Goal: Task Accomplishment & Management: Use online tool/utility

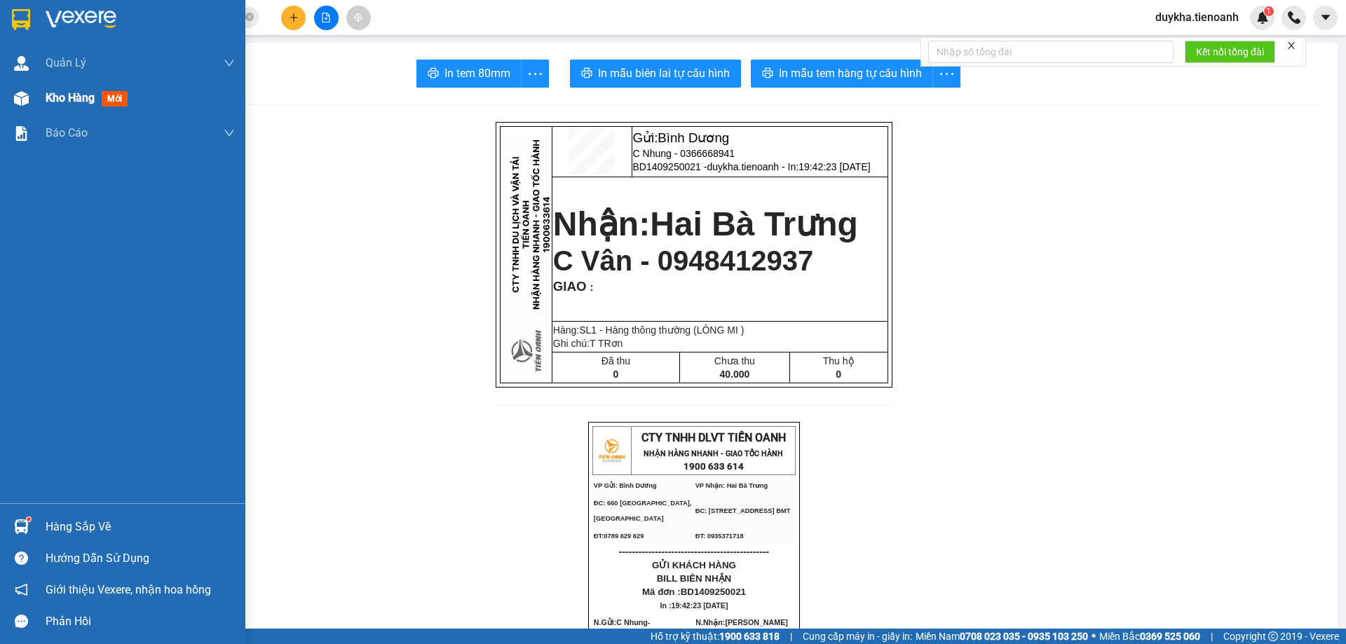
click at [56, 100] on span "Kho hàng" at bounding box center [70, 97] width 49 height 13
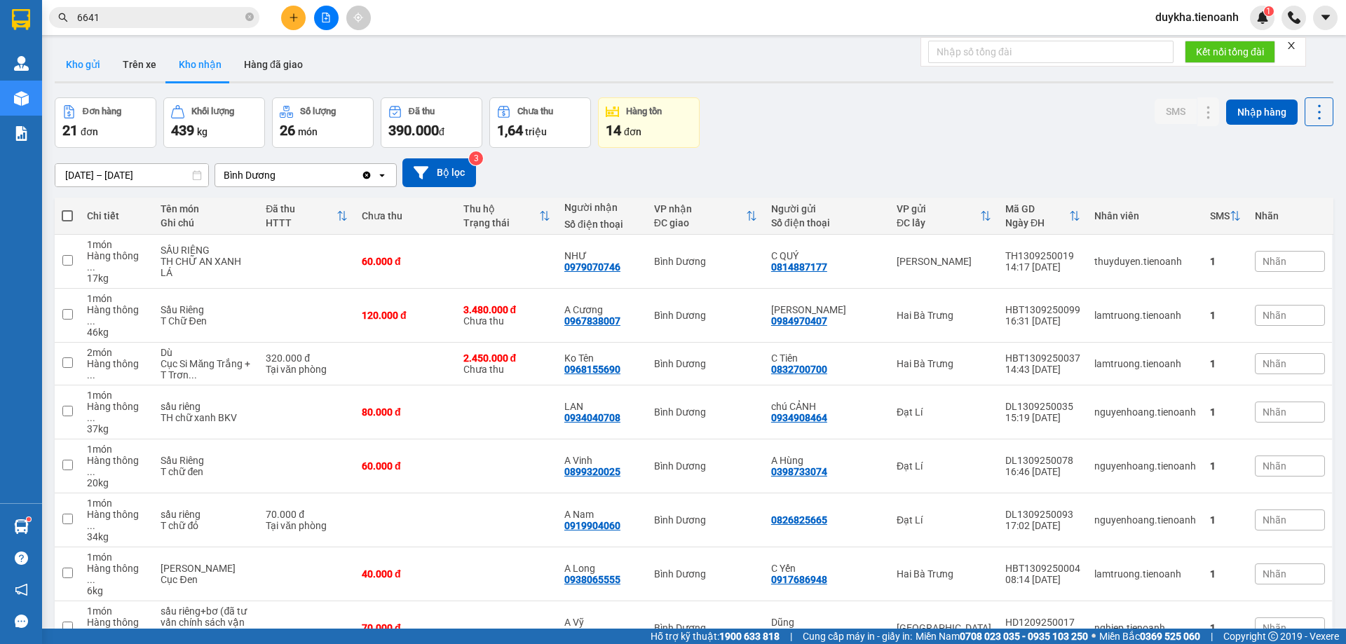
click at [85, 62] on button "Kho gửi" at bounding box center [83, 65] width 57 height 34
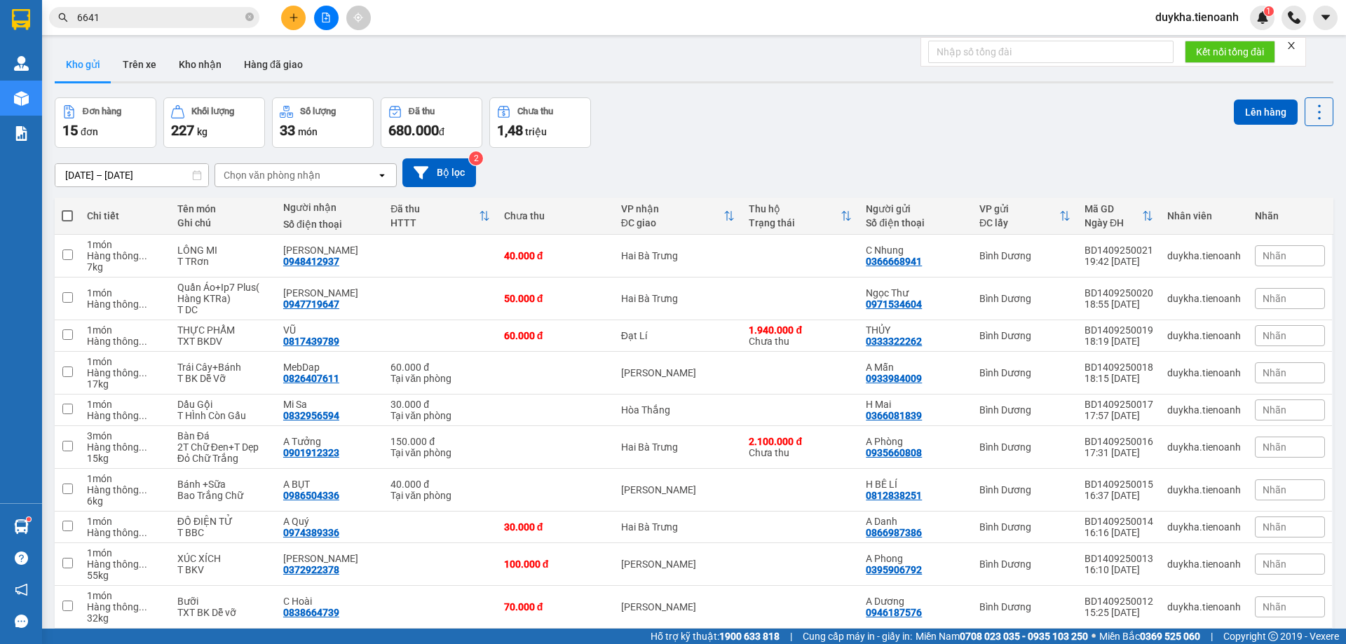
click at [68, 219] on span at bounding box center [67, 215] width 11 height 11
click at [67, 209] on input "checkbox" at bounding box center [67, 209] width 0 height 0
checkbox input "true"
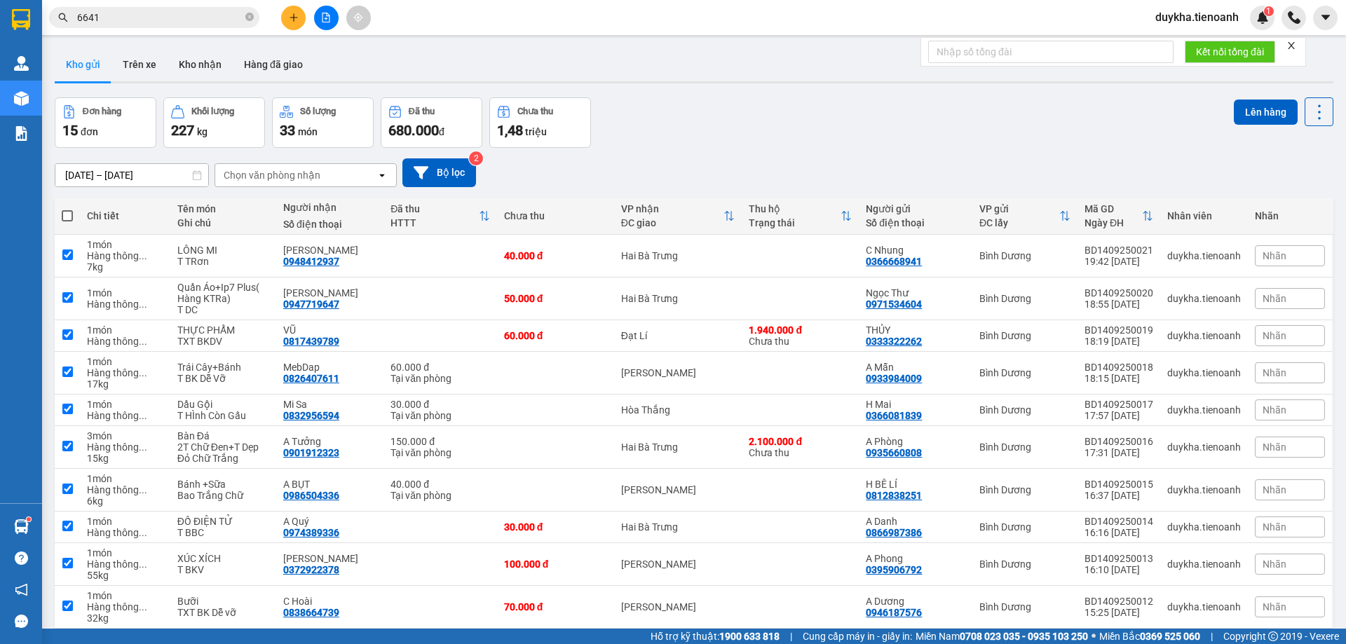
checkbox input "true"
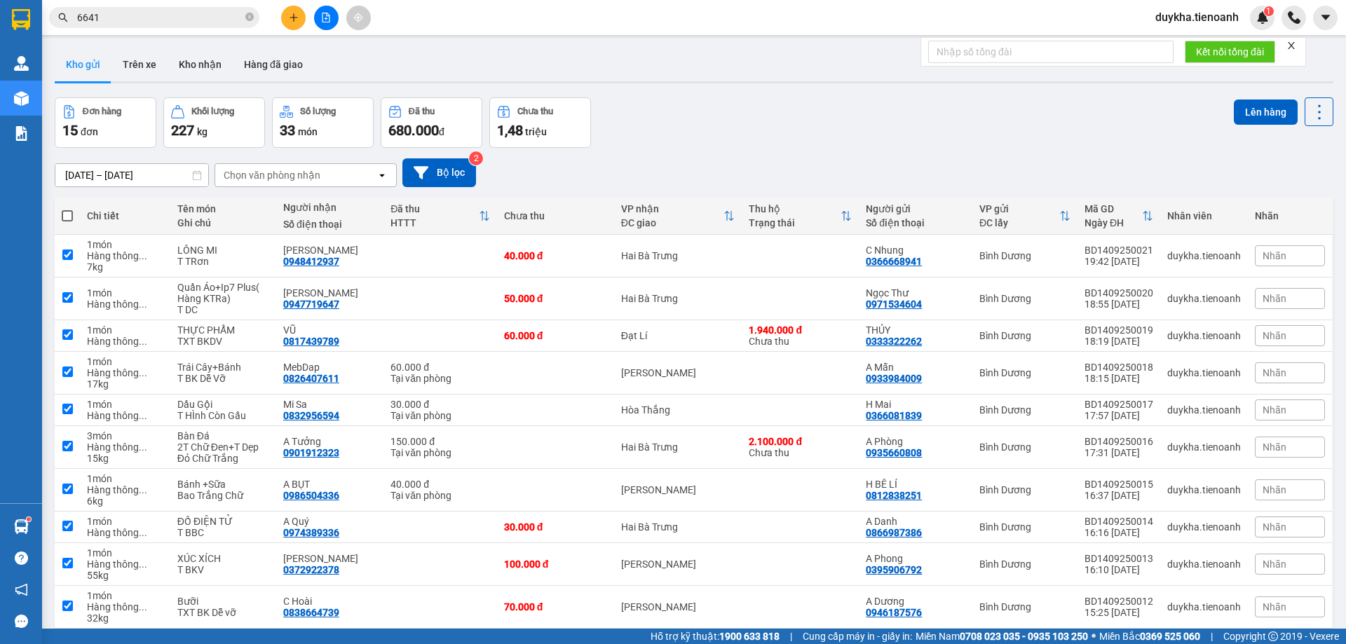
checkbox input "true"
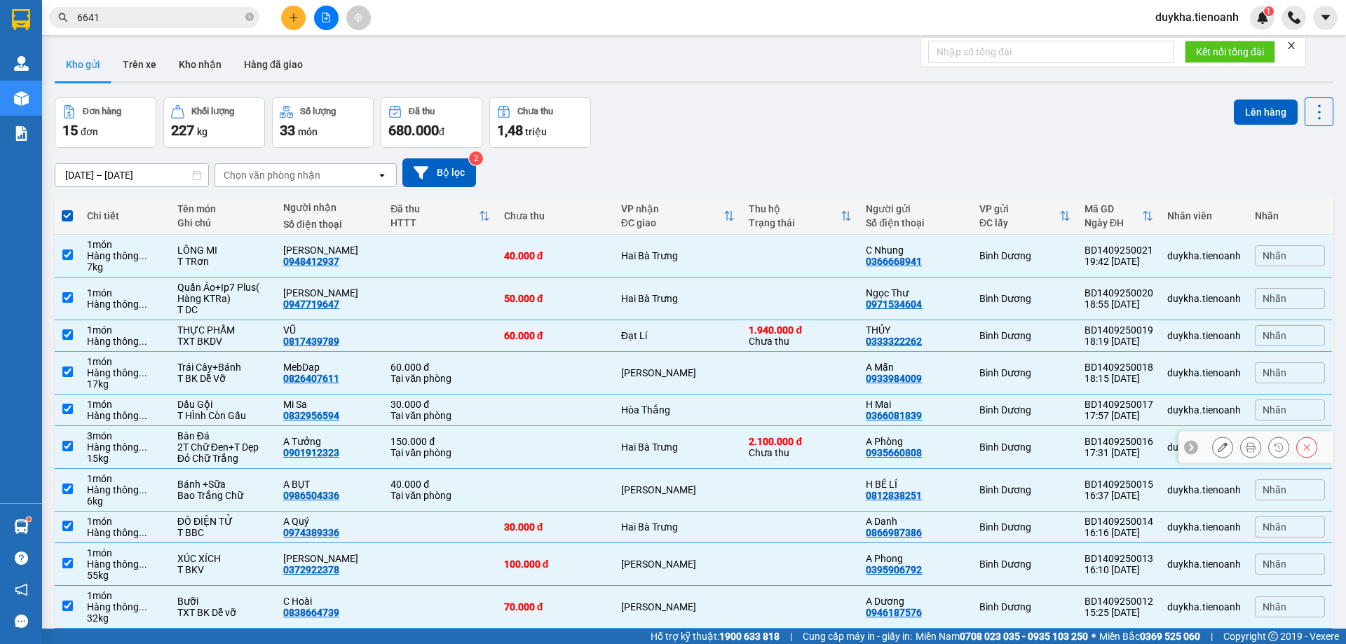
scroll to position [64, 0]
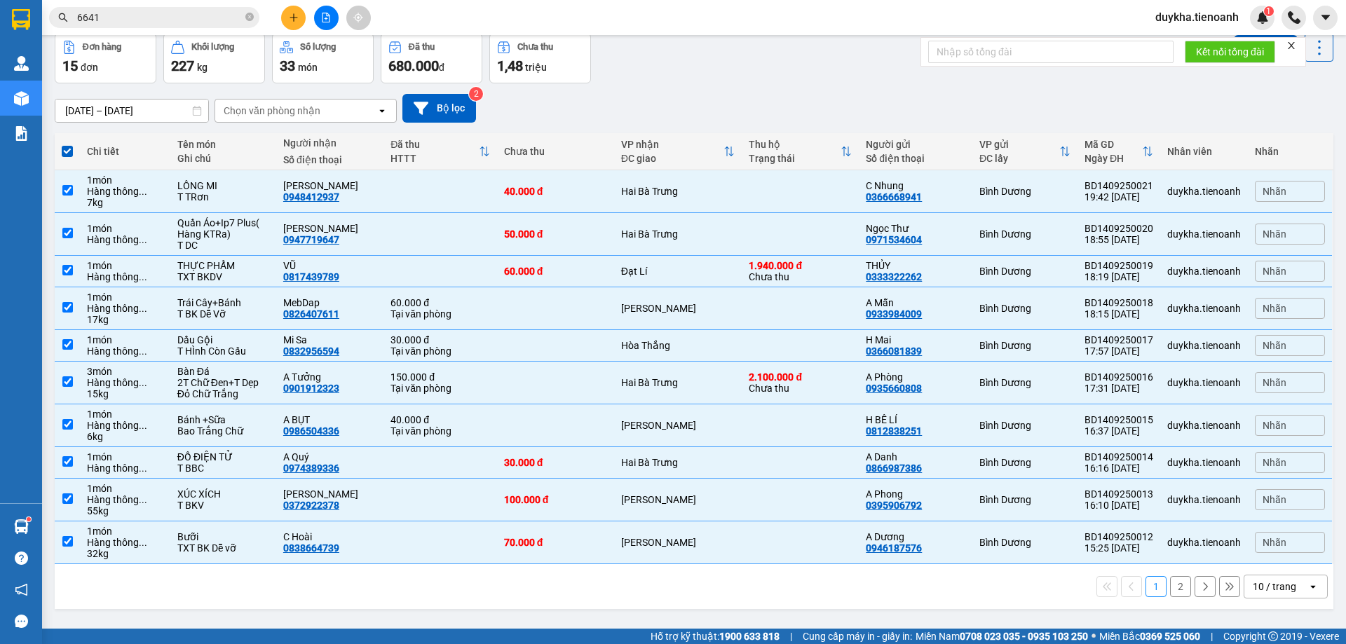
click at [1266, 586] on div "10 / trang" at bounding box center [1274, 587] width 43 height 14
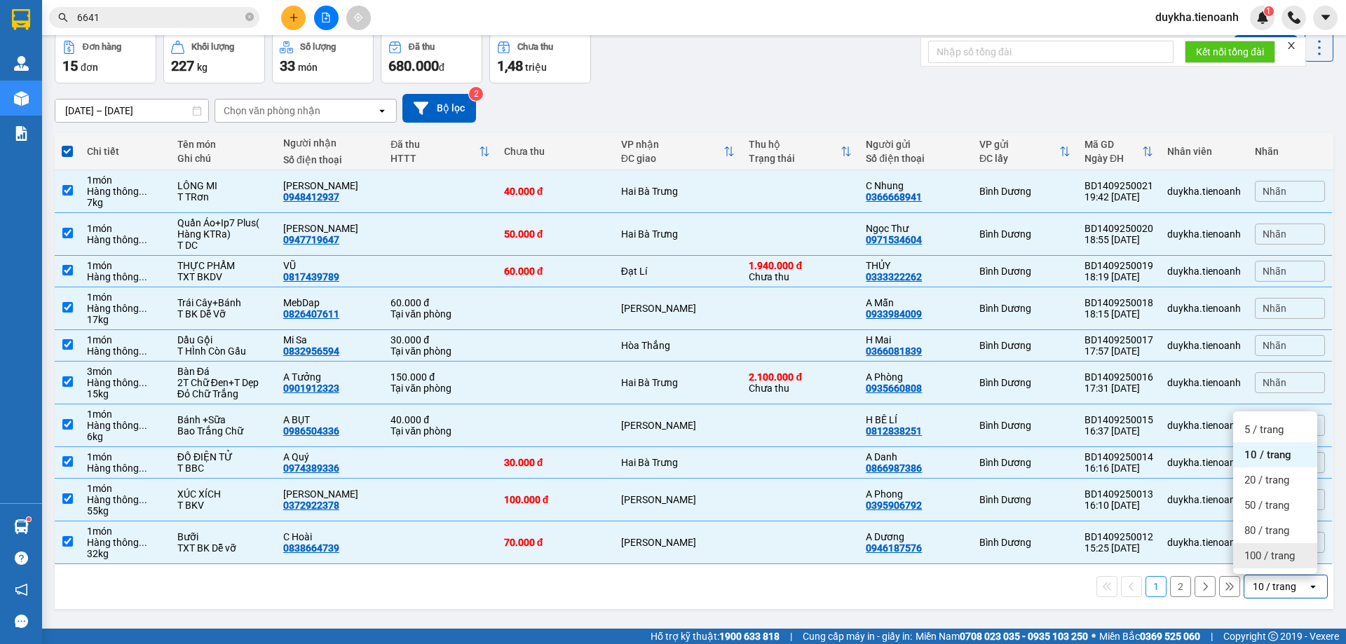
click at [1263, 560] on span "100 / trang" at bounding box center [1269, 556] width 50 height 14
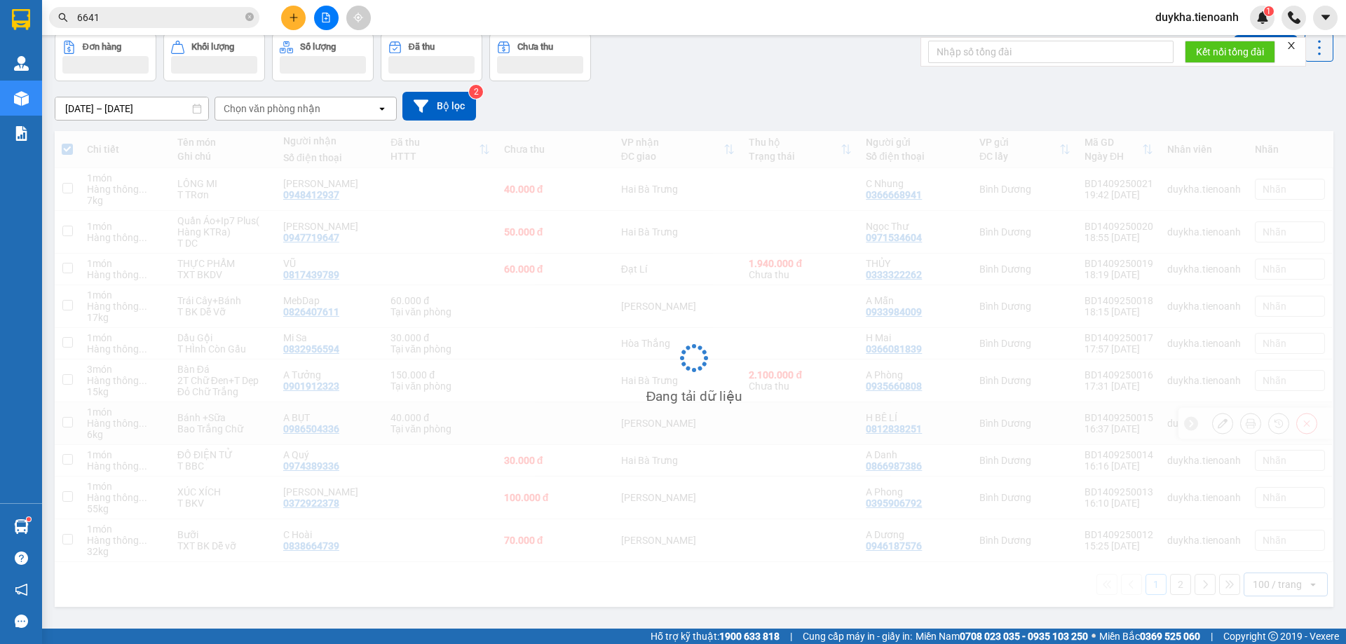
checkbox input "false"
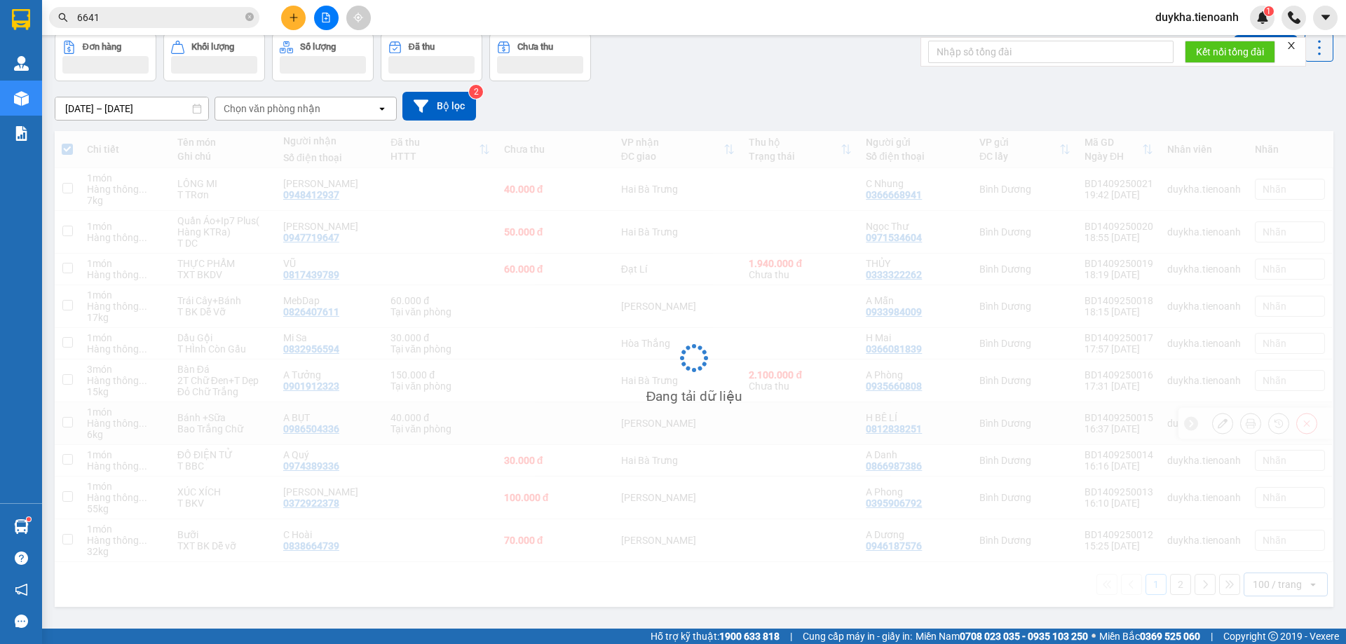
checkbox input "false"
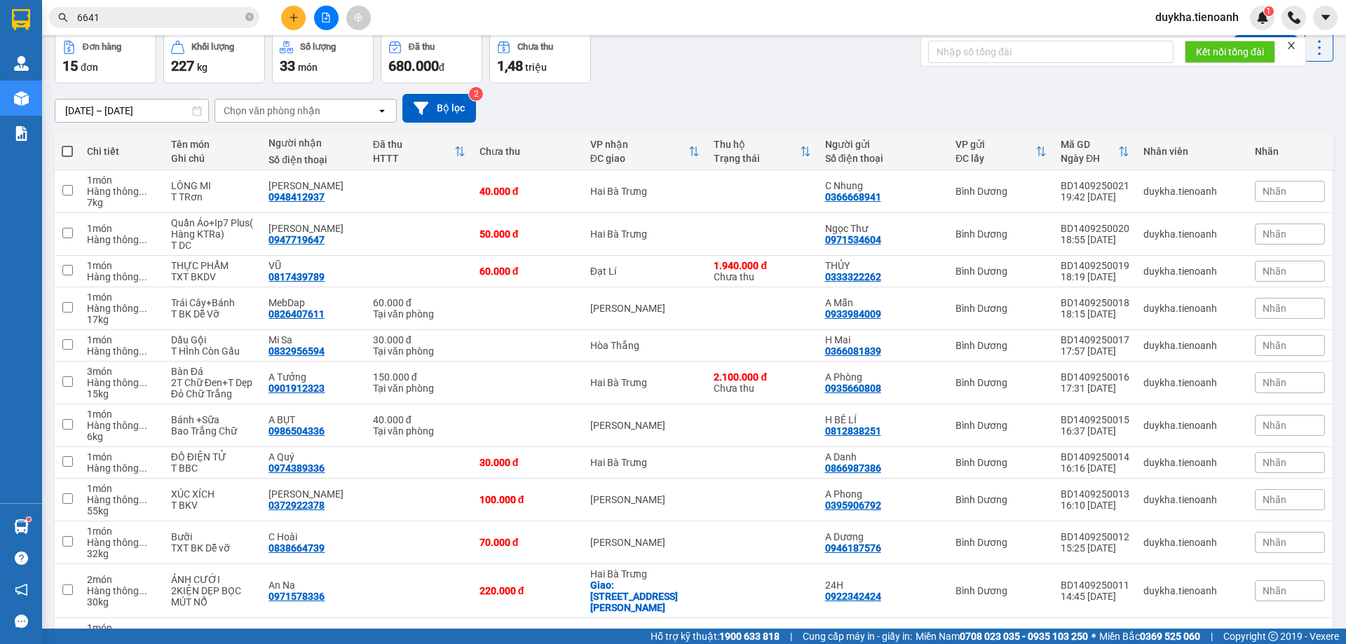
click at [72, 151] on span at bounding box center [67, 151] width 11 height 11
click at [67, 144] on input "checkbox" at bounding box center [67, 144] width 0 height 0
checkbox input "true"
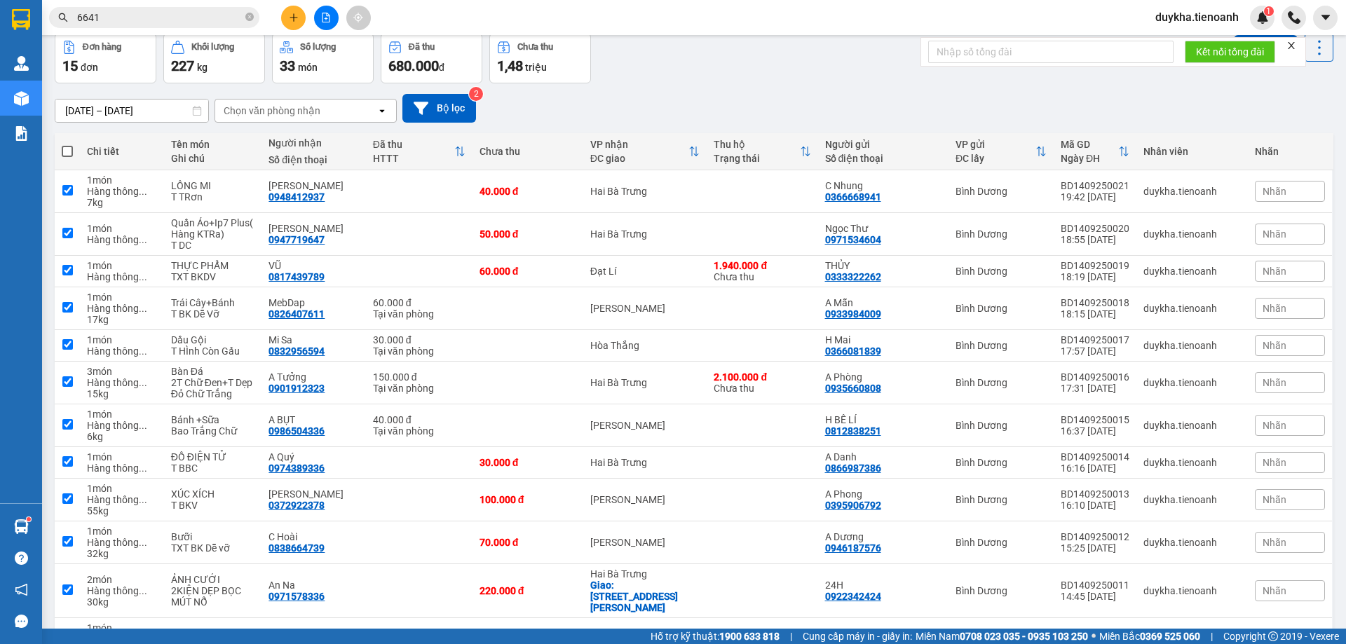
checkbox input "true"
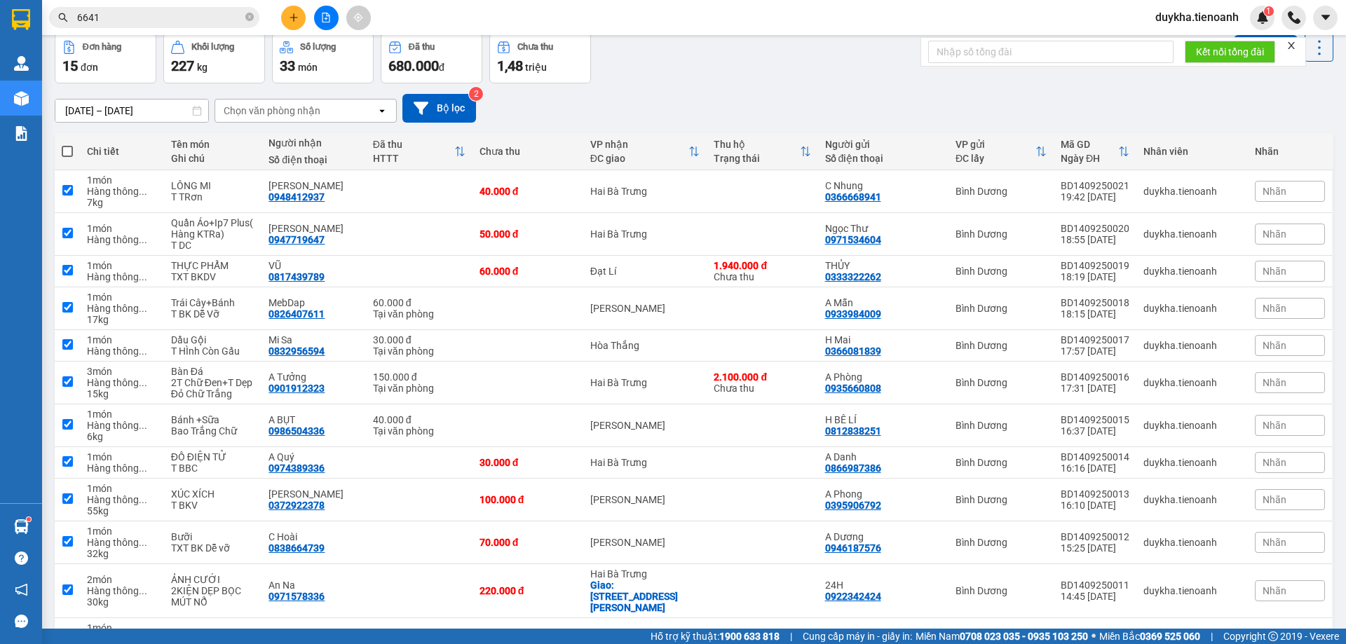
checkbox input "true"
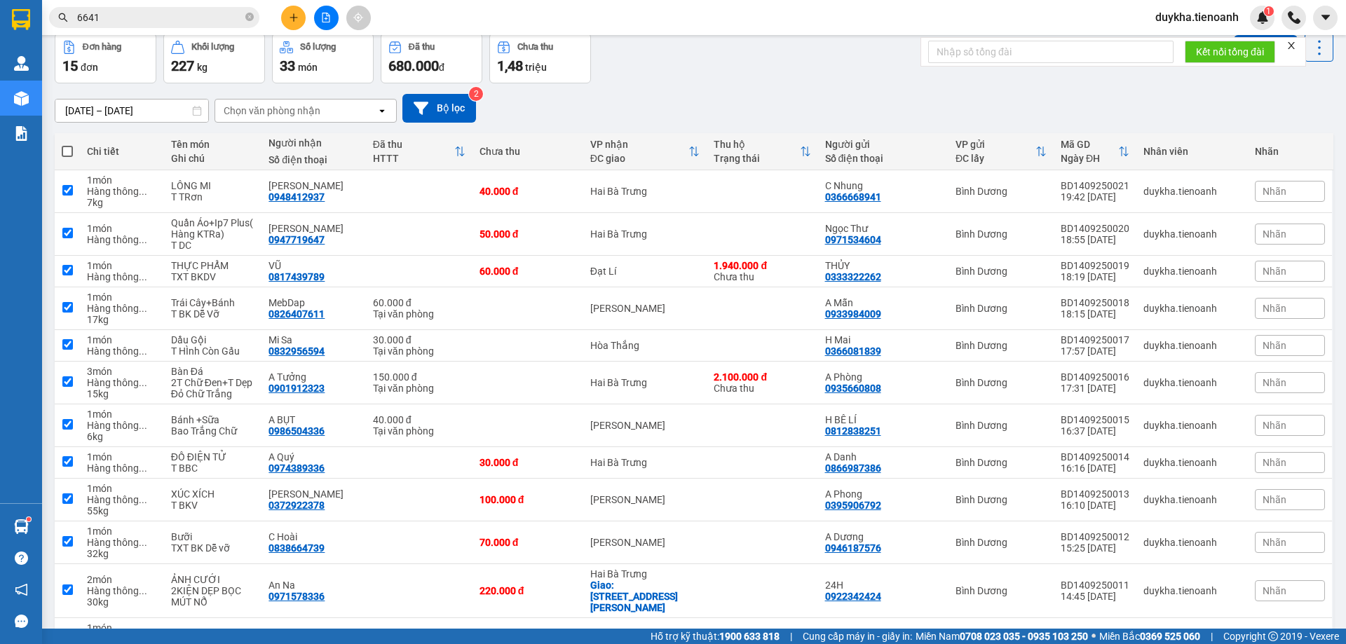
checkbox input "true"
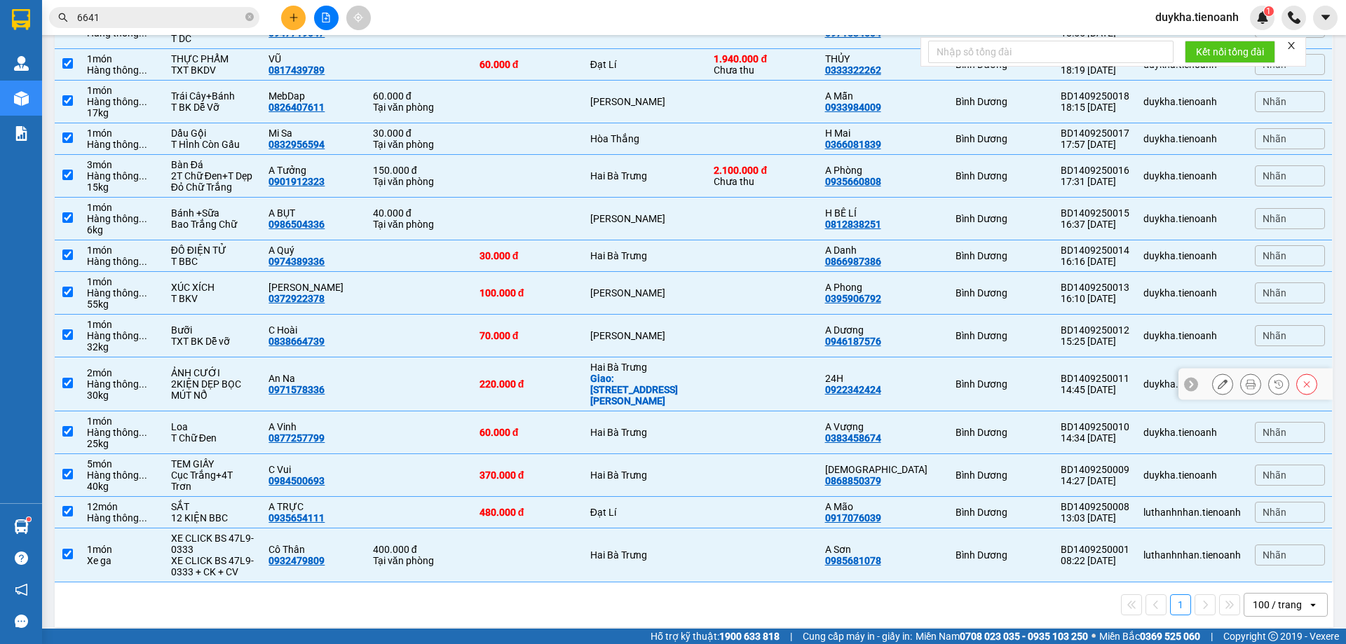
scroll to position [0, 0]
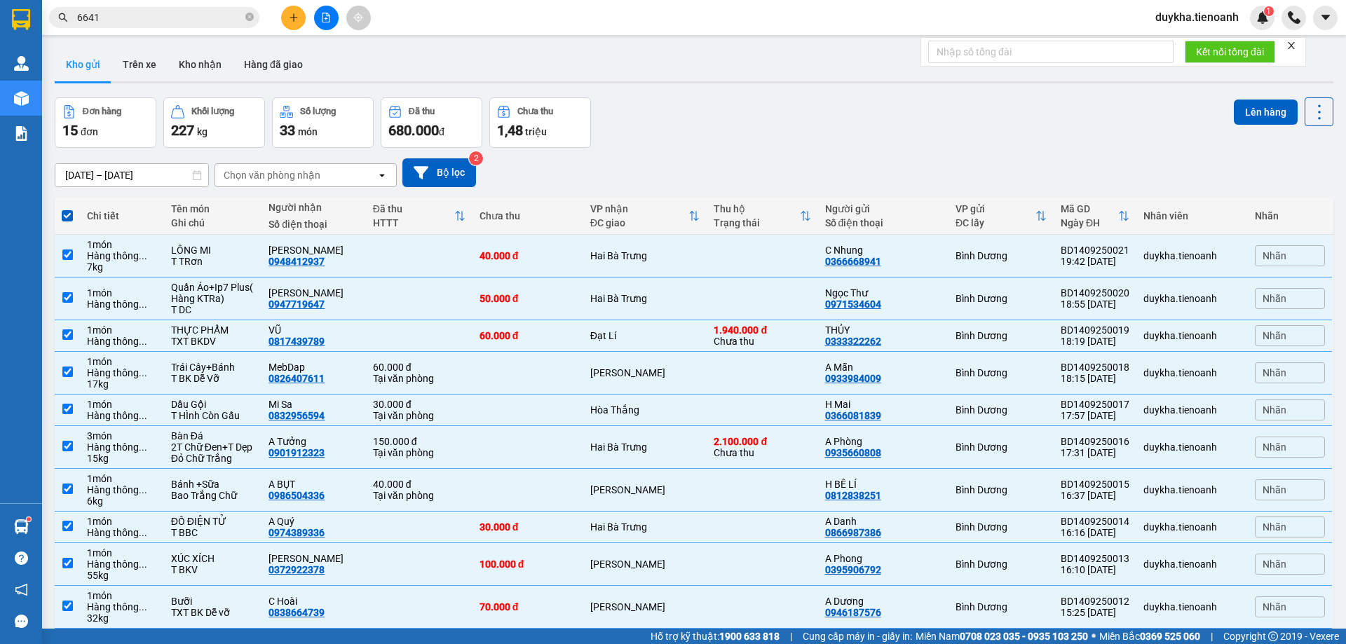
drag, startPoint x: 1247, startPoint y: 102, endPoint x: 1040, endPoint y: 139, distance: 210.7
click at [1248, 102] on button "Lên hàng" at bounding box center [1266, 112] width 64 height 25
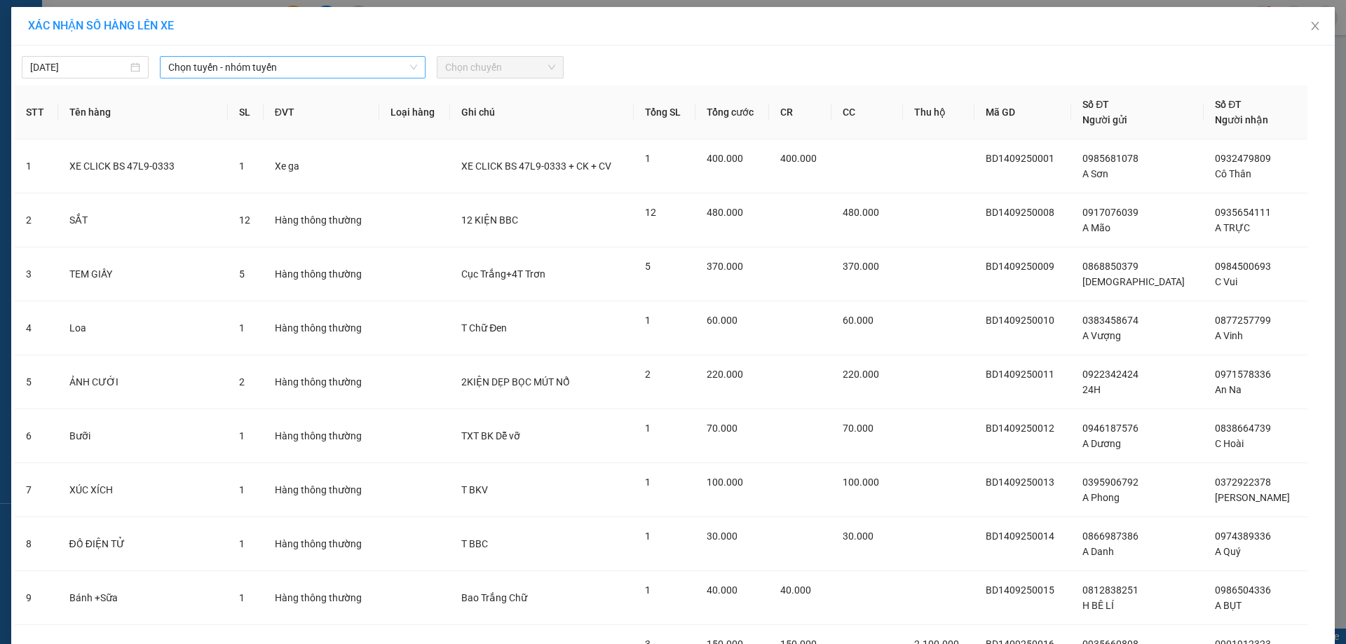
click at [272, 68] on span "Chọn tuyến - nhóm tuyến" at bounding box center [292, 67] width 249 height 21
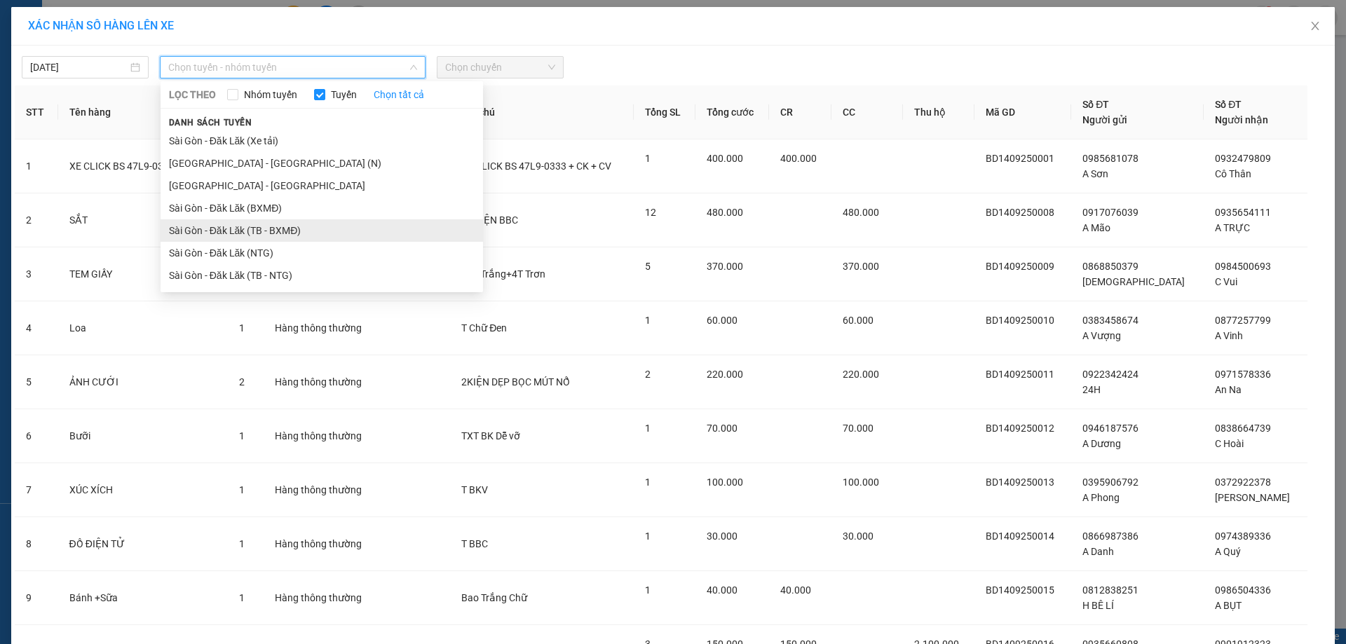
click at [306, 225] on li "Sài Gòn - Đăk Lăk (TB - BXMĐ)" at bounding box center [322, 230] width 322 height 22
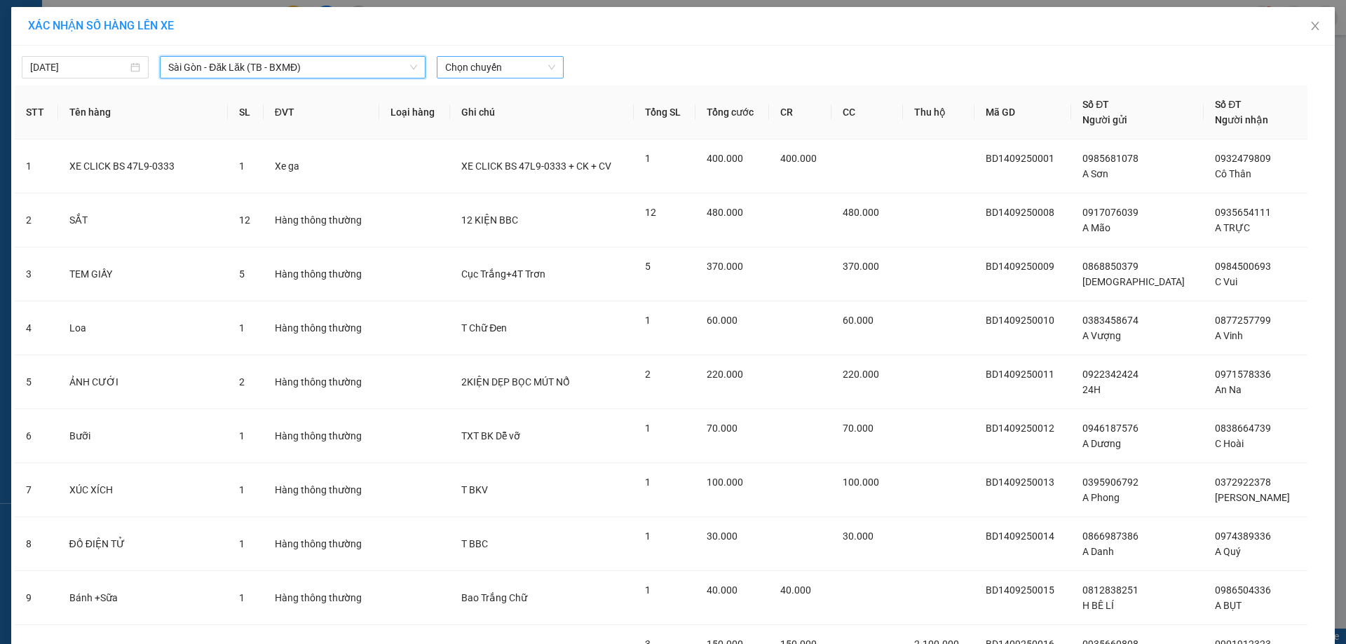
click at [498, 72] on span "Chọn chuyến" at bounding box center [500, 67] width 110 height 21
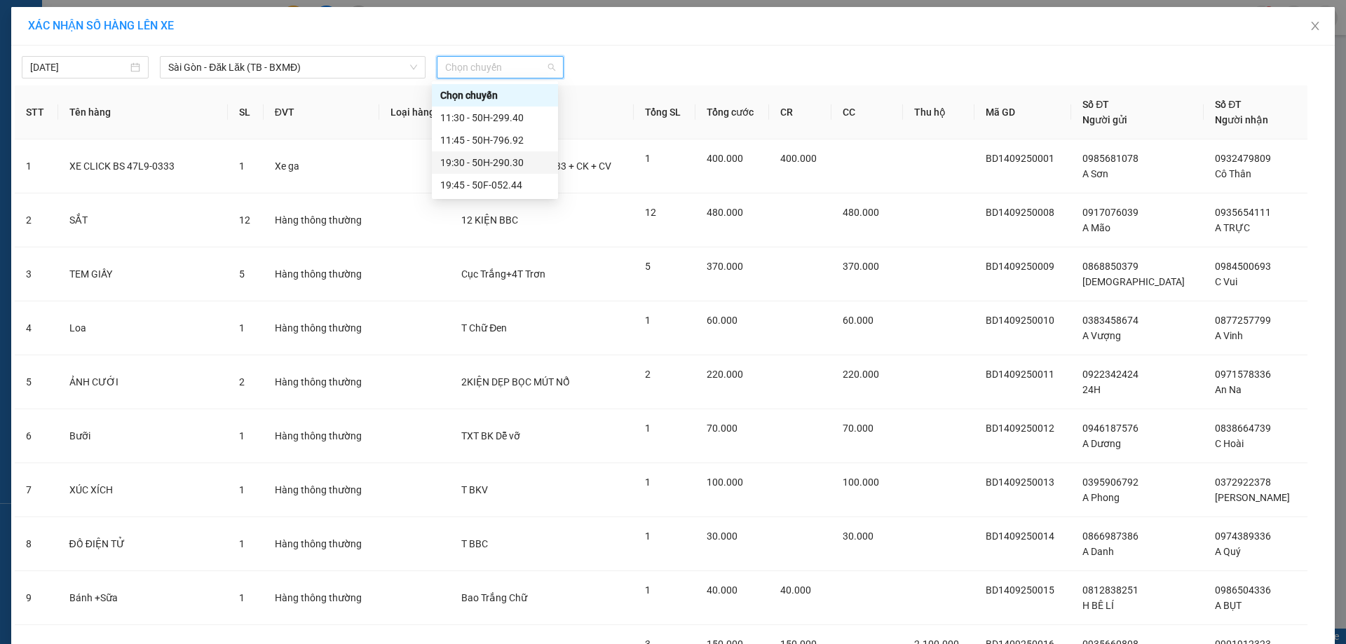
click at [517, 168] on div "19:30 - 50H-290.30" at bounding box center [494, 162] width 109 height 15
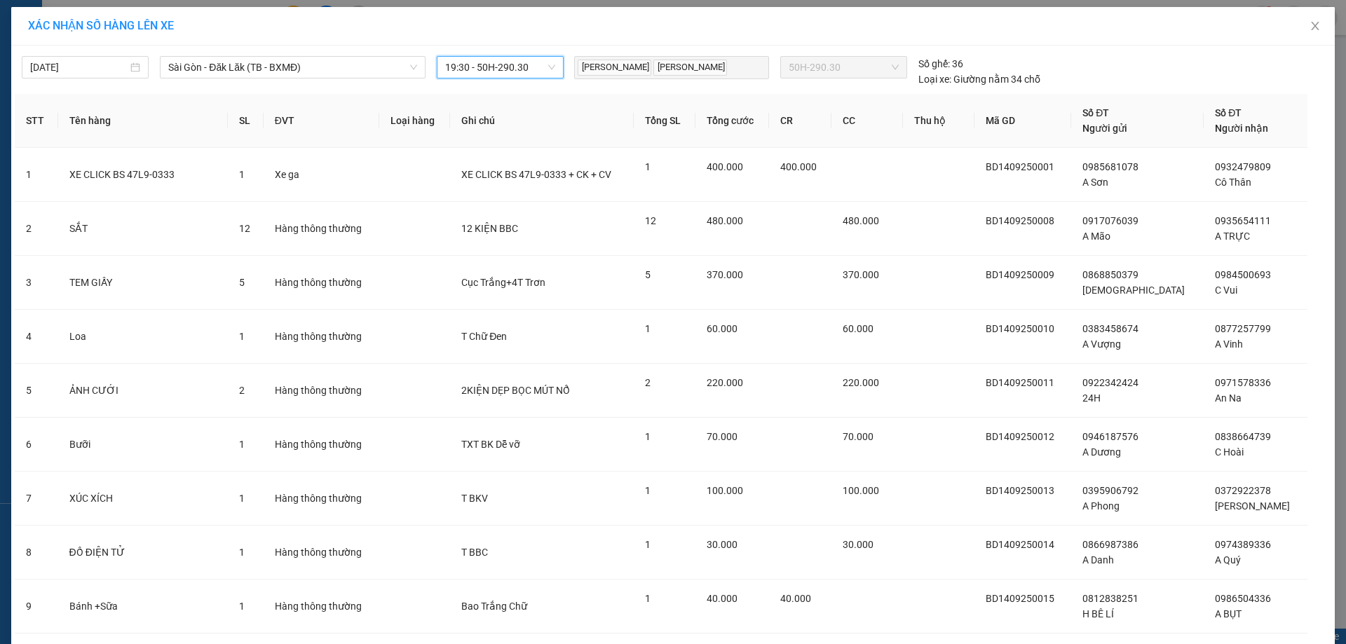
scroll to position [416, 0]
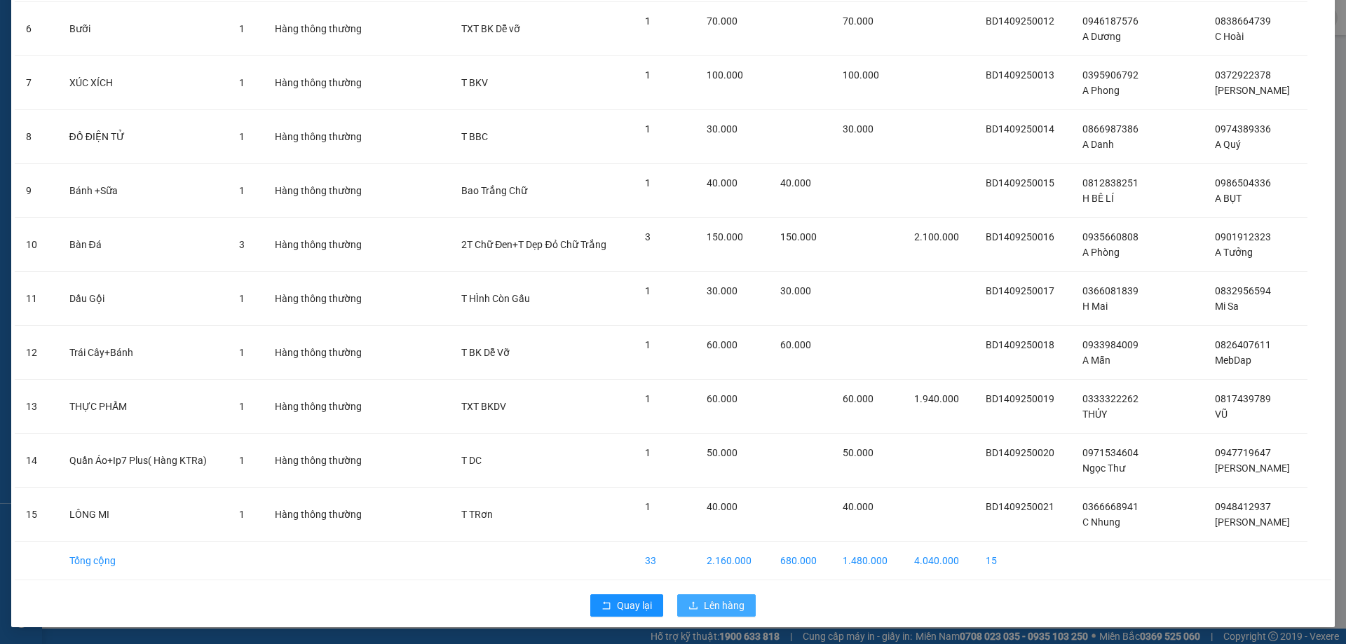
click at [729, 601] on span "Lên hàng" at bounding box center [724, 605] width 41 height 15
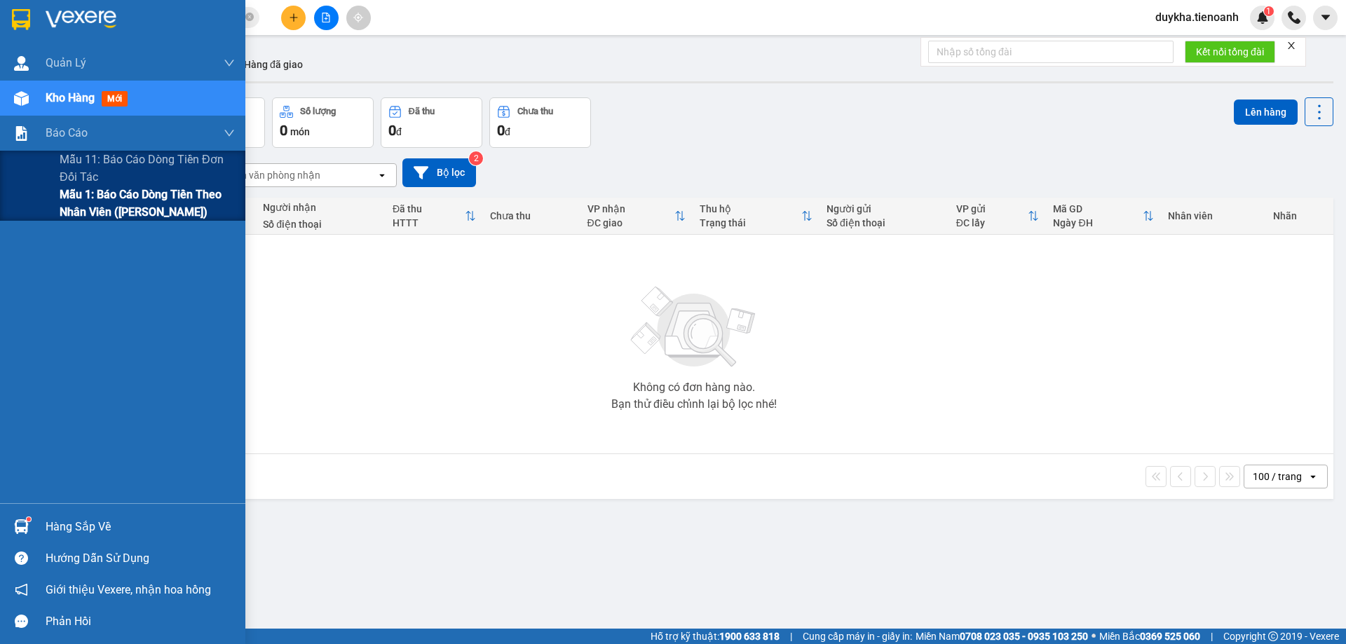
click at [132, 203] on span "Mẫu 1: Báo cáo dòng tiền theo nhân viên ([PERSON_NAME])" at bounding box center [147, 203] width 175 height 35
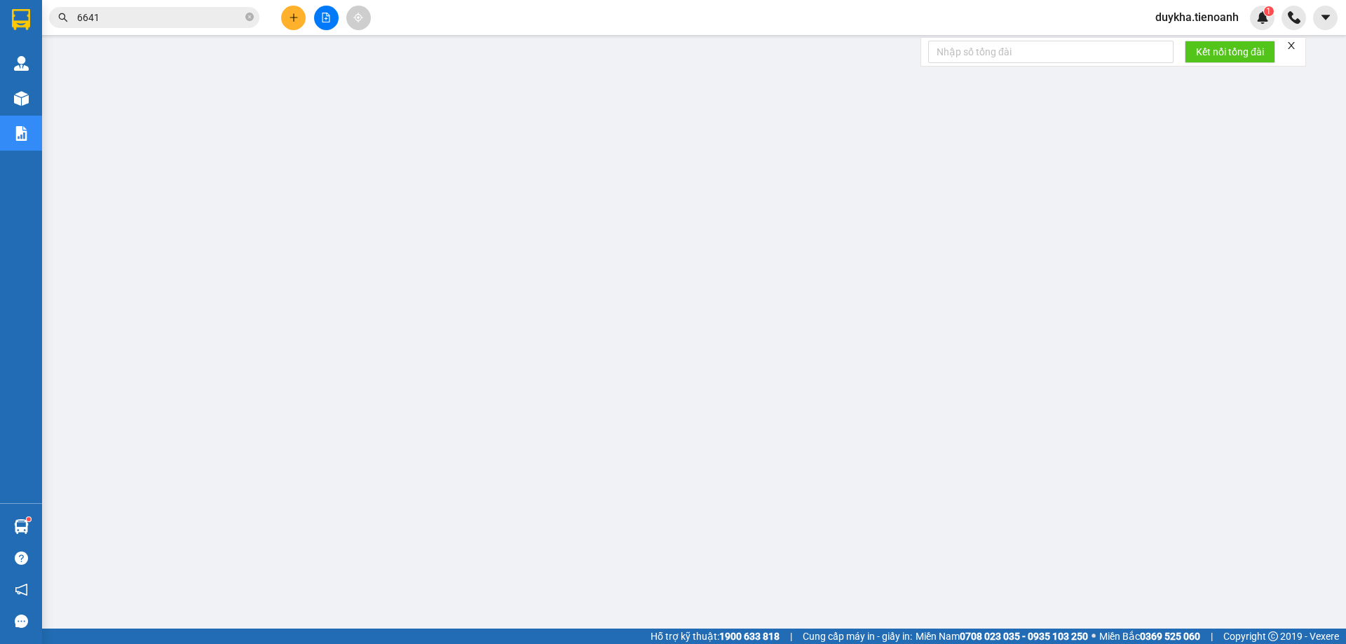
click at [1199, 22] on span "duykha.tienoanh" at bounding box center [1197, 17] width 106 height 18
click at [1190, 41] on span "Đăng xuất" at bounding box center [1203, 43] width 76 height 15
